Goal: Use online tool/utility: Utilize a website feature to perform a specific function

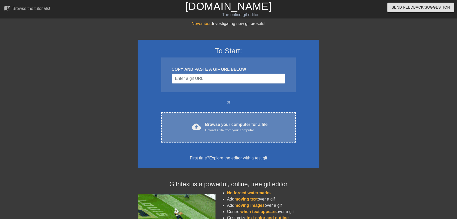
click at [219, 125] on div "Browse your computer for a file Upload a file from your computer" at bounding box center [236, 126] width 63 height 11
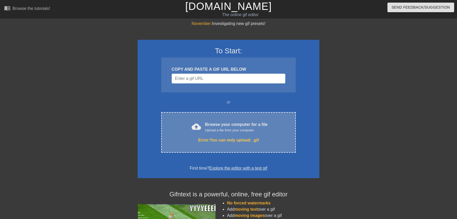
click at [238, 130] on div "Upload a file from your computer" at bounding box center [236, 130] width 63 height 5
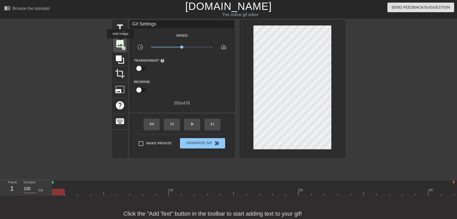
click at [121, 42] on span "image" at bounding box center [120, 44] width 10 height 10
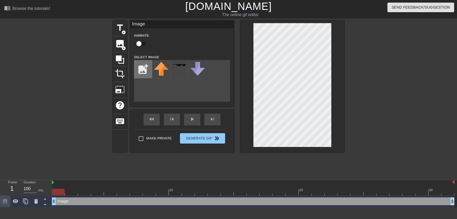
click at [143, 70] on input "file" at bounding box center [143, 69] width 18 height 18
click at [142, 77] on input "file" at bounding box center [143, 69] width 18 height 18
type input "C:\fakepath\ab67616d0000b273c92bc9658bcd113a8ea3a055.jpg"
click at [159, 65] on img at bounding box center [161, 69] width 15 height 15
click at [383, 119] on div at bounding box center [390, 99] width 78 height 156
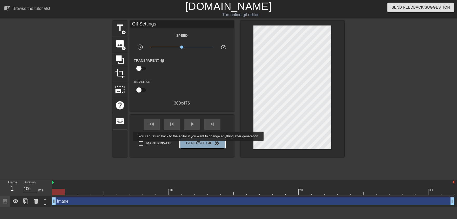
click at [199, 144] on span "Generate Gif double_arrow" at bounding box center [202, 143] width 41 height 6
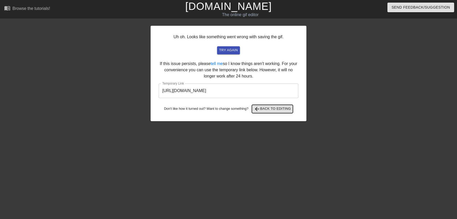
click at [274, 108] on span "arrow_back Back to Editing" at bounding box center [272, 109] width 37 height 6
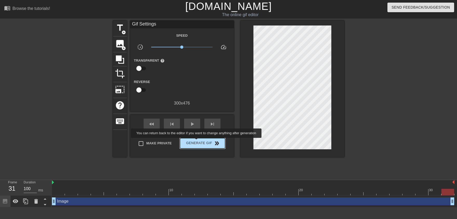
click at [197, 141] on span "Generate Gif double_arrow" at bounding box center [202, 143] width 41 height 6
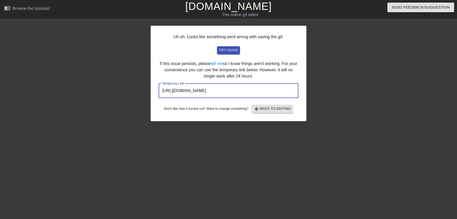
drag, startPoint x: 259, startPoint y: 90, endPoint x: 158, endPoint y: 92, distance: 100.8
click at [159, 92] on input "[URL][DOMAIN_NAME]" at bounding box center [229, 90] width 140 height 15
